Goal: Check status: Check status

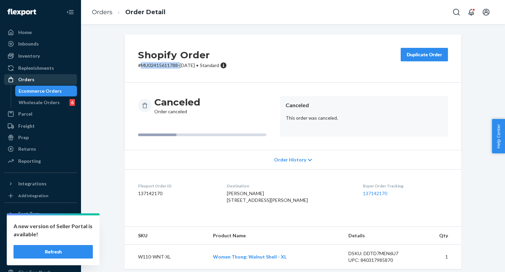
click at [24, 81] on div "Orders" at bounding box center [26, 79] width 16 height 7
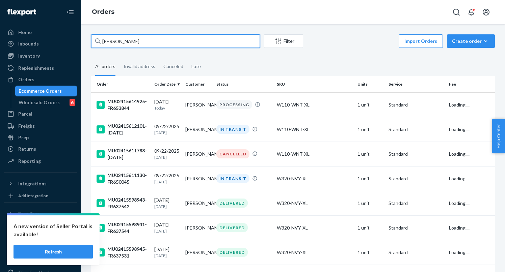
click at [141, 42] on input "[PERSON_NAME]" at bounding box center [175, 41] width 169 height 14
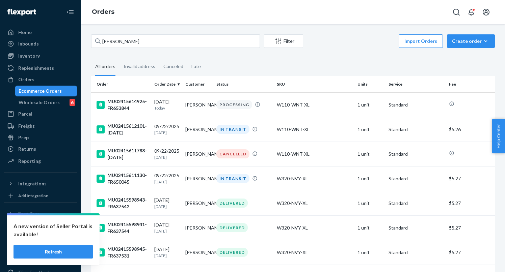
click at [237, 63] on fieldset "All orders Invalid address Canceled Late" at bounding box center [293, 67] width 404 height 19
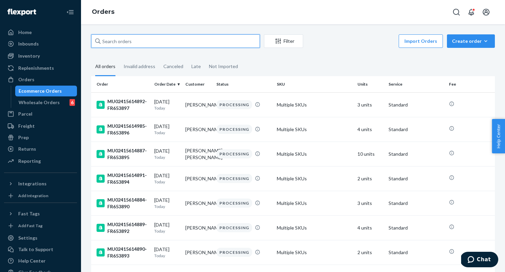
click at [153, 35] on input "text" at bounding box center [175, 41] width 169 height 14
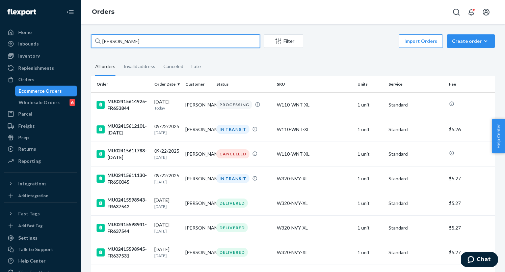
type input "[PERSON_NAME]"
click at [184, 106] on td "[PERSON_NAME]" at bounding box center [198, 104] width 31 height 25
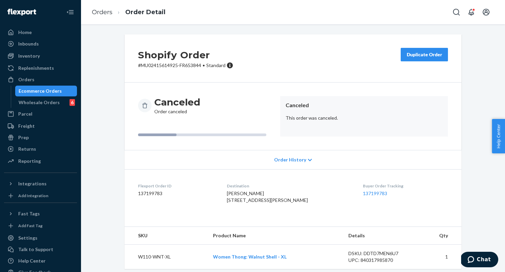
scroll to position [19, 0]
